Goal: Information Seeking & Learning: Learn about a topic

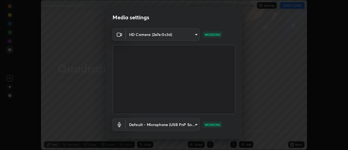
scroll to position [29, 0]
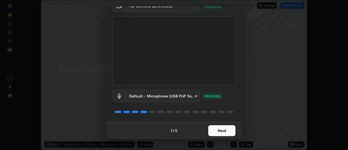
click at [225, 132] on button "Next" at bounding box center [221, 130] width 27 height 11
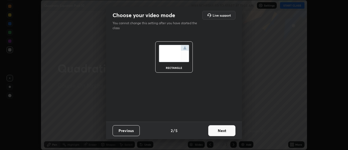
scroll to position [0, 0]
click at [225, 130] on button "Next" at bounding box center [221, 130] width 27 height 11
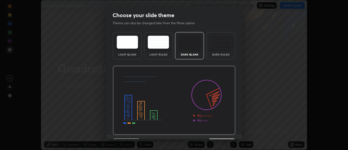
scroll to position [13, 0]
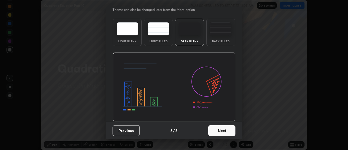
click at [221, 134] on button "Next" at bounding box center [221, 130] width 27 height 11
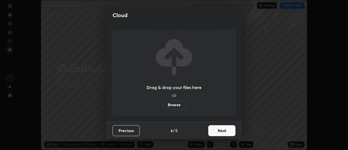
scroll to position [0, 0]
click at [222, 132] on button "Next" at bounding box center [221, 130] width 27 height 11
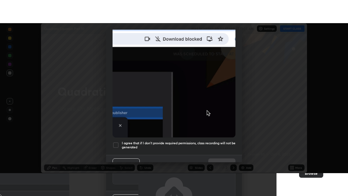
scroll to position [139, 0]
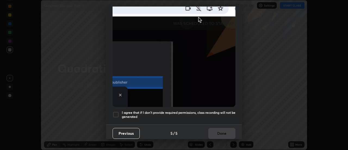
click at [222, 110] on h5 "I agree that if I don't provide required permissions, class recording will not …" at bounding box center [179, 114] width 114 height 8
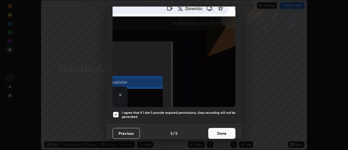
click at [224, 131] on button "Done" at bounding box center [221, 133] width 27 height 11
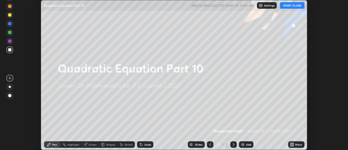
click at [291, 145] on icon at bounding box center [290, 145] width 1 height 1
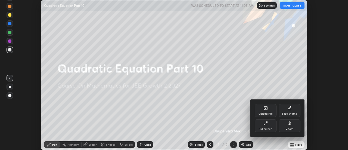
click at [269, 127] on div "Full screen" at bounding box center [266, 128] width 14 height 3
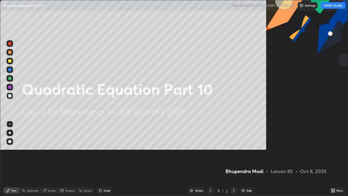
scroll to position [196, 348]
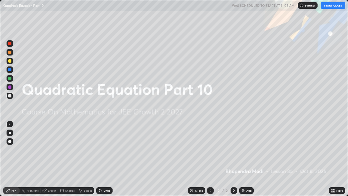
click at [334, 4] on button "START CLASS" at bounding box center [333, 5] width 24 height 7
click at [241, 149] on img at bounding box center [243, 190] width 4 height 4
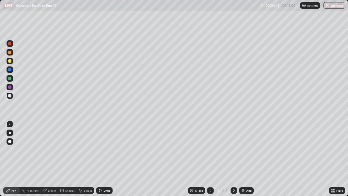
click at [105, 149] on div "Undo" at bounding box center [104, 190] width 16 height 7
click at [53, 149] on div "Eraser" at bounding box center [52, 190] width 8 height 3
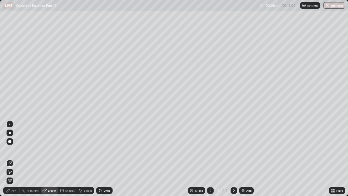
click at [16, 149] on div "Pen" at bounding box center [11, 190] width 16 height 7
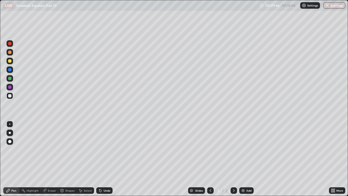
click at [107, 149] on div "Undo" at bounding box center [106, 190] width 7 height 3
click at [110, 149] on div "Undo" at bounding box center [104, 190] width 16 height 7
click at [108, 149] on div "Undo" at bounding box center [106, 190] width 7 height 3
click at [109, 149] on div "Undo" at bounding box center [104, 190] width 16 height 7
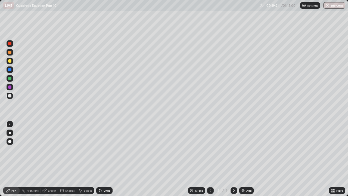
click at [109, 149] on div "Undo" at bounding box center [104, 190] width 16 height 7
click at [107, 149] on div "Undo" at bounding box center [104, 190] width 16 height 7
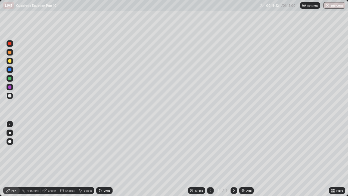
click at [107, 149] on div "Undo" at bounding box center [104, 190] width 16 height 7
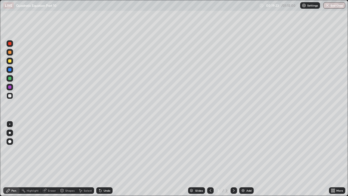
click at [108, 149] on div "Undo" at bounding box center [104, 190] width 16 height 7
click at [107, 149] on div "Undo" at bounding box center [106, 190] width 7 height 3
click at [106, 149] on div "Undo" at bounding box center [106, 190] width 7 height 3
click at [104, 149] on div "Undo" at bounding box center [106, 190] width 7 height 3
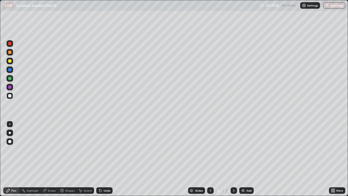
click at [104, 149] on div "Undo" at bounding box center [106, 190] width 7 height 3
click at [103, 149] on div "Undo" at bounding box center [106, 190] width 7 height 3
click at [102, 149] on div "Undo" at bounding box center [104, 190] width 16 height 7
click at [242, 149] on img at bounding box center [243, 190] width 4 height 4
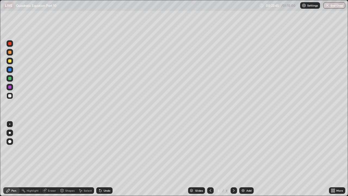
click at [107, 149] on div "Undo" at bounding box center [104, 190] width 16 height 7
click at [109, 149] on div "Undo" at bounding box center [104, 190] width 16 height 7
click at [110, 149] on div "Undo" at bounding box center [104, 190] width 16 height 7
click at [49, 149] on div "Eraser" at bounding box center [49, 190] width 17 height 7
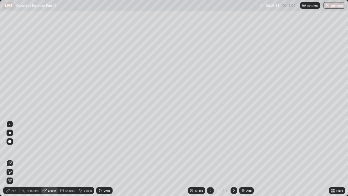
click at [16, 149] on div "Pen" at bounding box center [11, 190] width 16 height 7
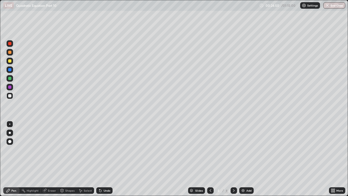
click at [210, 149] on icon at bounding box center [210, 190] width 4 height 4
click at [234, 149] on div at bounding box center [233, 190] width 7 height 11
click at [12, 86] on div at bounding box center [10, 87] width 7 height 7
click at [9, 95] on div at bounding box center [9, 95] width 3 height 3
click at [73, 149] on div "Shapes" at bounding box center [67, 190] width 18 height 11
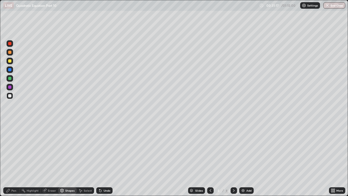
click at [12, 149] on div "Pen" at bounding box center [13, 190] width 5 height 3
click at [111, 149] on div "Undo" at bounding box center [103, 190] width 18 height 11
click at [212, 149] on div at bounding box center [210, 190] width 7 height 7
click at [233, 149] on icon at bounding box center [234, 190] width 2 height 3
click at [247, 149] on div "Add" at bounding box center [248, 190] width 5 height 3
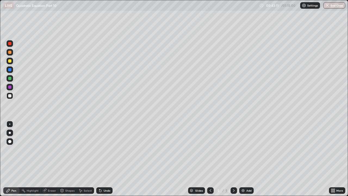
click at [53, 149] on div "Eraser" at bounding box center [49, 190] width 17 height 7
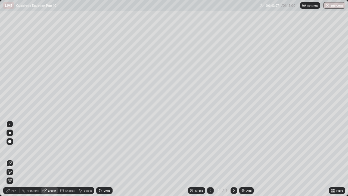
click at [12, 149] on div "Pen" at bounding box center [13, 190] width 5 height 3
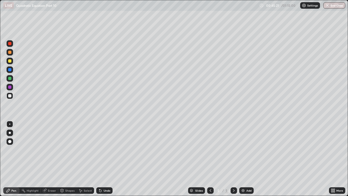
click at [105, 149] on div "Undo" at bounding box center [104, 190] width 16 height 7
click at [52, 149] on div "Eraser" at bounding box center [49, 190] width 17 height 7
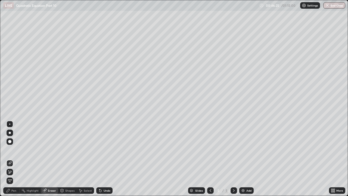
click at [13, 149] on div "Pen" at bounding box center [13, 190] width 5 height 3
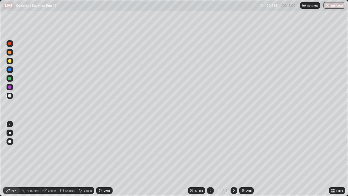
click at [11, 86] on div at bounding box center [9, 86] width 3 height 3
click at [244, 149] on img at bounding box center [243, 190] width 4 height 4
click at [107, 149] on div "Undo" at bounding box center [106, 190] width 7 height 3
click at [108, 149] on div "Undo" at bounding box center [106, 190] width 7 height 3
click at [11, 97] on div at bounding box center [9, 95] width 3 height 3
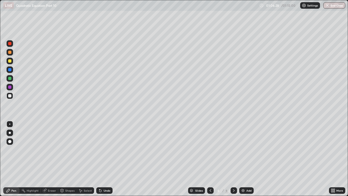
click at [104, 149] on div "Undo" at bounding box center [104, 190] width 16 height 7
click at [105, 149] on div "Undo" at bounding box center [104, 190] width 16 height 7
click at [108, 149] on div "Undo" at bounding box center [104, 190] width 16 height 7
click at [109, 149] on div "Undo" at bounding box center [104, 190] width 16 height 7
click at [248, 149] on div "Add" at bounding box center [248, 190] width 5 height 3
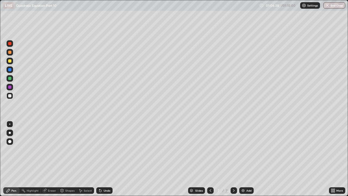
click at [244, 149] on img at bounding box center [243, 190] width 4 height 4
click at [212, 149] on div at bounding box center [210, 190] width 7 height 7
click at [105, 149] on div "Undo" at bounding box center [104, 190] width 16 height 7
click at [106, 149] on div "Undo" at bounding box center [106, 190] width 7 height 3
click at [107, 149] on div "Undo" at bounding box center [106, 190] width 7 height 3
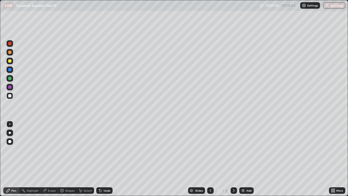
click at [106, 149] on div "Undo" at bounding box center [104, 190] width 16 height 7
click at [106, 149] on div "Undo" at bounding box center [106, 190] width 7 height 3
click at [210, 149] on icon at bounding box center [210, 190] width 4 height 4
click at [234, 149] on icon at bounding box center [233, 190] width 4 height 4
click at [209, 149] on div at bounding box center [210, 190] width 7 height 7
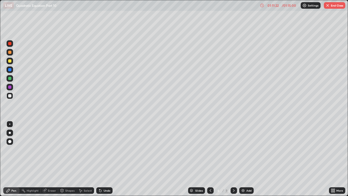
click at [53, 149] on div "Eraser" at bounding box center [49, 190] width 17 height 7
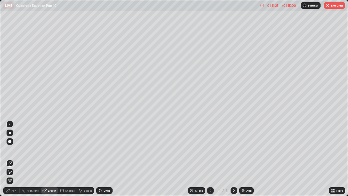
click at [12, 149] on div "Pen" at bounding box center [13, 190] width 5 height 3
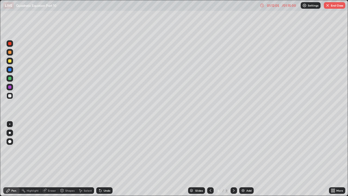
click at [235, 149] on div at bounding box center [233, 190] width 7 height 7
click at [104, 149] on div "Undo" at bounding box center [104, 190] width 16 height 7
click at [103, 149] on div "Undo" at bounding box center [106, 190] width 7 height 3
click at [104, 149] on div "Undo" at bounding box center [106, 190] width 7 height 3
click at [50, 149] on div "Eraser" at bounding box center [52, 190] width 8 height 3
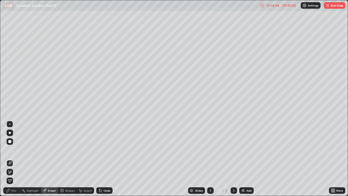
click at [12, 149] on div "Pen" at bounding box center [13, 190] width 5 height 3
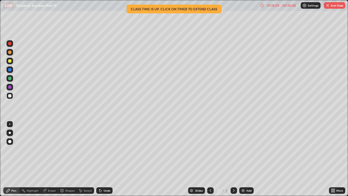
click at [210, 149] on icon at bounding box center [210, 190] width 4 height 4
click at [233, 149] on icon at bounding box center [233, 190] width 4 height 4
click at [332, 6] on button "End Class" at bounding box center [334, 5] width 21 height 7
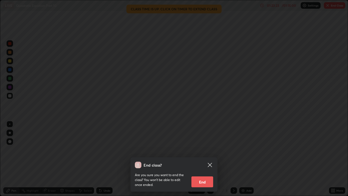
click at [209, 149] on button "End" at bounding box center [202, 181] width 22 height 11
